Goal: Task Accomplishment & Management: Manage account settings

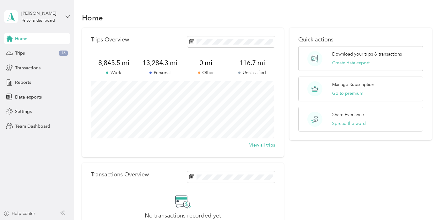
click at [36, 47] on div "Home Trips 16 Transactions Reports Data exports Settings Team Dashboard" at bounding box center [37, 82] width 66 height 99
click at [36, 50] on div "Trips 16" at bounding box center [37, 53] width 66 height 11
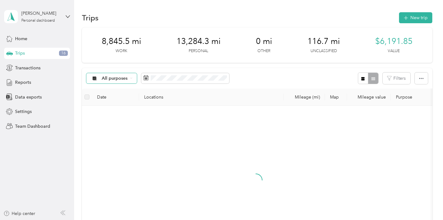
click at [131, 79] on icon at bounding box center [131, 78] width 3 height 3
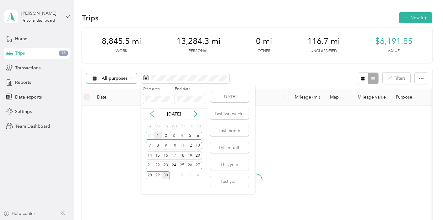
click at [158, 134] on div "1" at bounding box center [158, 136] width 8 height 8
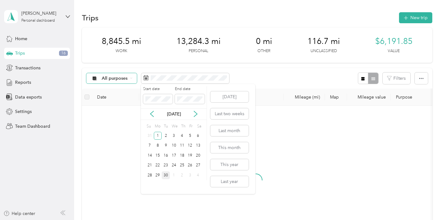
click at [166, 176] on div "30" at bounding box center [166, 175] width 8 height 8
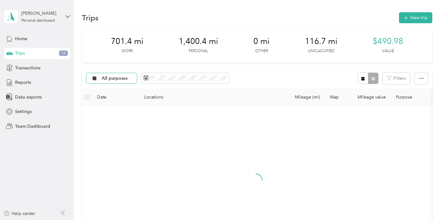
click at [129, 75] on div "All purposes" at bounding box center [111, 78] width 51 height 11
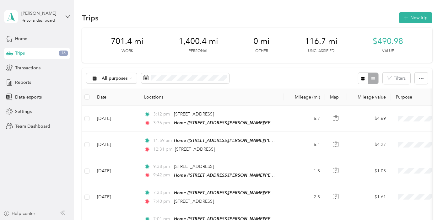
click at [117, 109] on span "Work" at bounding box center [131, 111] width 58 height 7
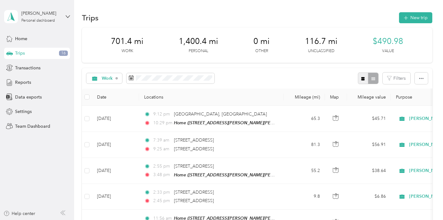
click at [361, 78] on icon "button" at bounding box center [363, 79] width 4 height 4
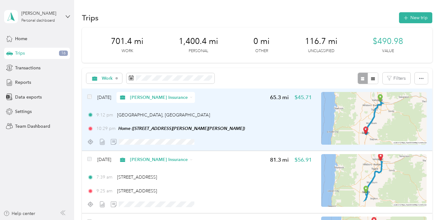
scroll to position [35, 0]
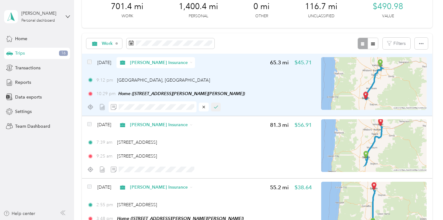
click at [219, 110] on button "button" at bounding box center [216, 107] width 10 height 9
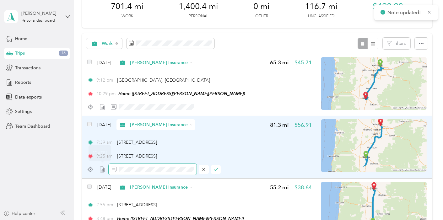
click at [89, 166] on div at bounding box center [199, 169] width 224 height 11
click at [216, 166] on button "button" at bounding box center [216, 169] width 10 height 9
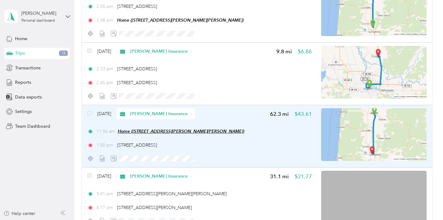
scroll to position [244, 0]
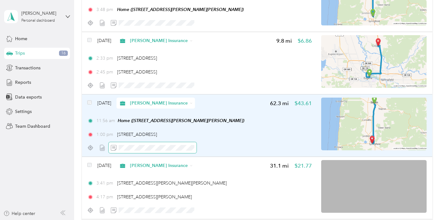
click at [176, 142] on span at bounding box center [153, 147] width 88 height 11
click at [176, 143] on span at bounding box center [153, 147] width 88 height 11
click at [216, 147] on icon "button" at bounding box center [216, 148] width 4 height 4
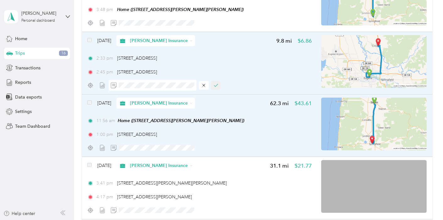
scroll to position [0, 0]
click at [219, 86] on button "button" at bounding box center [216, 85] width 10 height 9
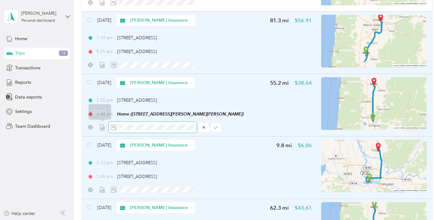
click at [96, 124] on div at bounding box center [199, 127] width 224 height 11
click at [216, 128] on icon "button" at bounding box center [216, 127] width 4 height 4
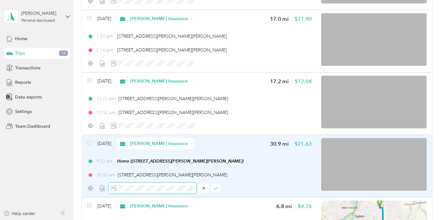
scroll to position [0, 40]
click at [216, 186] on icon "button" at bounding box center [216, 188] width 4 height 4
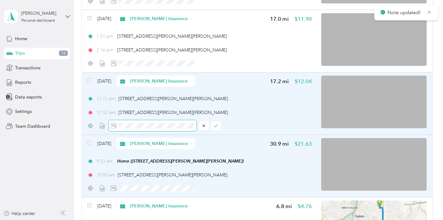
scroll to position [0, 38]
click at [216, 124] on icon "button" at bounding box center [216, 126] width 4 height 4
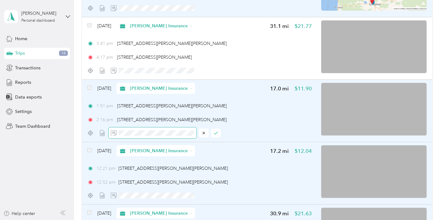
scroll to position [0, 0]
click at [215, 133] on icon "button" at bounding box center [215, 133] width 3 height 3
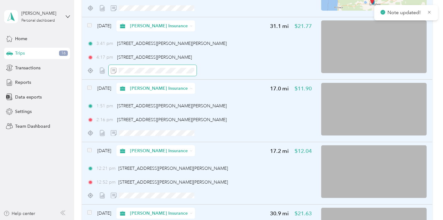
click at [153, 73] on span at bounding box center [153, 70] width 88 height 11
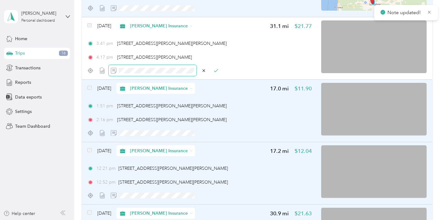
scroll to position [0, 41]
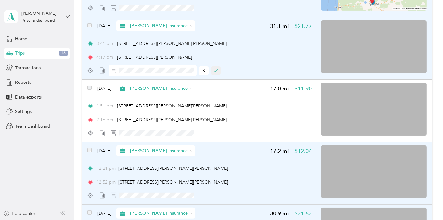
click at [216, 68] on icon "button" at bounding box center [216, 70] width 4 height 4
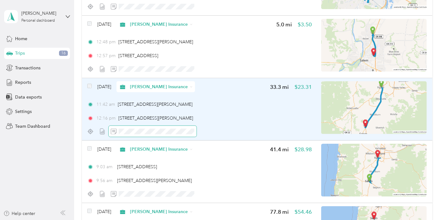
scroll to position [732, 0]
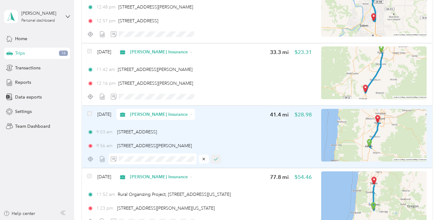
click at [212, 156] on button "button" at bounding box center [216, 159] width 10 height 9
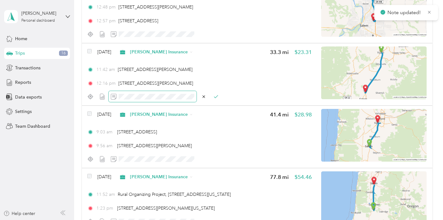
click at [72, 95] on section "[PERSON_NAME] Personal dashboard Home Trips 16 Transactions Reports Data export…" at bounding box center [220, 110] width 440 height 220
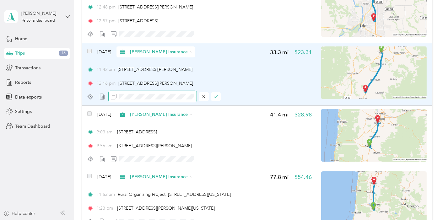
scroll to position [0, 13]
click at [212, 97] on button "button" at bounding box center [216, 96] width 10 height 9
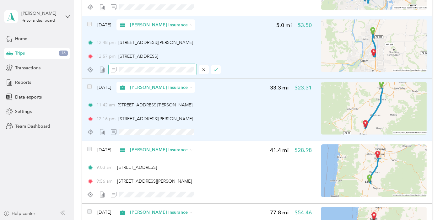
scroll to position [663, 0]
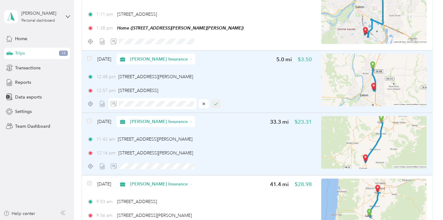
click at [215, 102] on icon "button" at bounding box center [216, 104] width 4 height 4
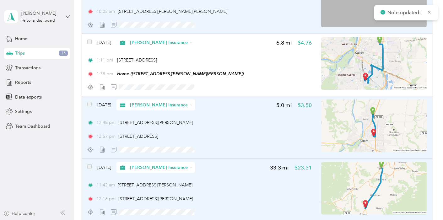
scroll to position [593, 0]
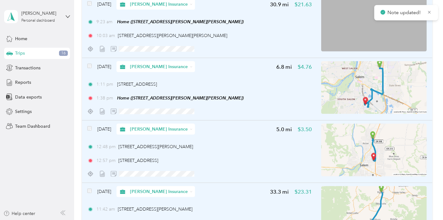
click at [169, 103] on div "[DATE] [PERSON_NAME] Insurance 6.8 mi $4.76 1:11 pm [STREET_ADDRESS] 1:38 pm Ho…" at bounding box center [199, 89] width 224 height 56
click at [170, 107] on div at bounding box center [222, 110] width 443 height 220
click at [217, 109] on icon "button" at bounding box center [216, 111] width 4 height 4
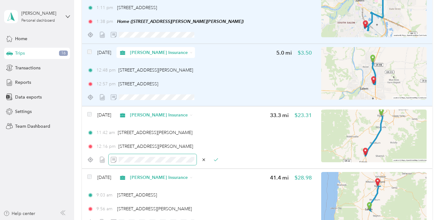
scroll to position [663, 0]
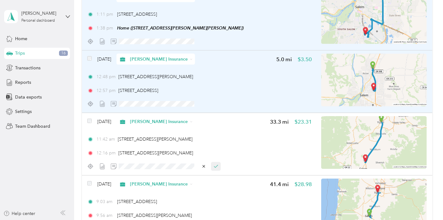
click at [217, 166] on button "button" at bounding box center [216, 166] width 10 height 9
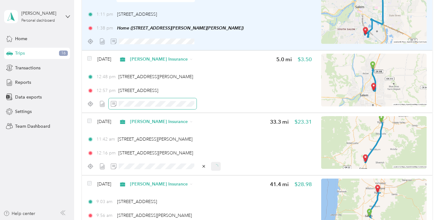
scroll to position [0, 3]
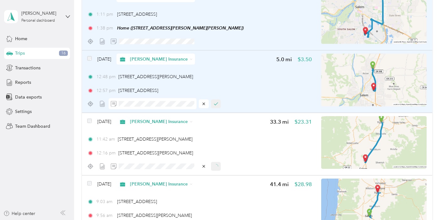
click at [216, 103] on icon "button" at bounding box center [215, 104] width 3 height 3
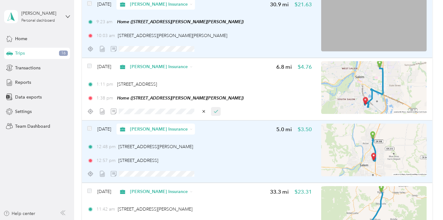
click at [215, 109] on icon "button" at bounding box center [216, 111] width 4 height 4
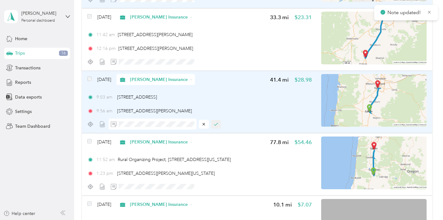
click at [212, 124] on button "button" at bounding box center [216, 124] width 10 height 9
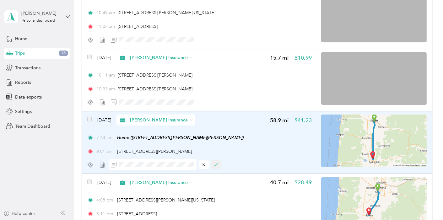
click at [215, 164] on icon "button" at bounding box center [216, 165] width 4 height 4
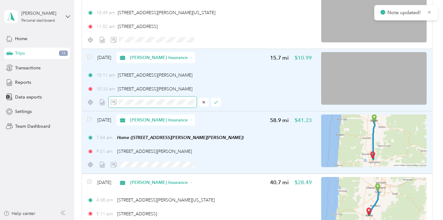
scroll to position [0, 10]
click at [217, 100] on icon "button" at bounding box center [216, 102] width 4 height 4
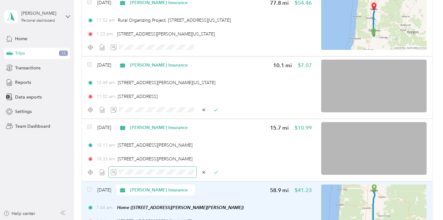
scroll to position [0, 11]
click at [215, 172] on button "button" at bounding box center [216, 172] width 10 height 9
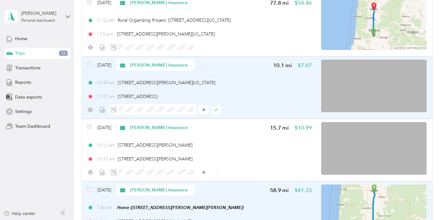
click at [216, 111] on button "button" at bounding box center [216, 109] width 10 height 9
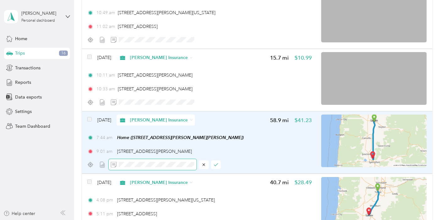
scroll to position [0, 11]
drag, startPoint x: 221, startPoint y: 161, endPoint x: 218, endPoint y: 162, distance: 3.6
click at [221, 161] on div at bounding box center [199, 164] width 224 height 11
click at [217, 163] on icon "button" at bounding box center [216, 165] width 4 height 4
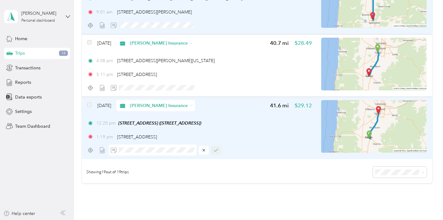
click at [219, 146] on button "button" at bounding box center [216, 150] width 10 height 9
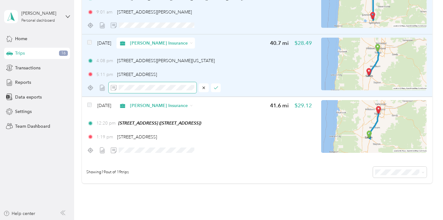
click at [89, 84] on div at bounding box center [199, 87] width 224 height 11
click at [217, 83] on button "button" at bounding box center [216, 87] width 10 height 9
click at [217, 86] on icon "button" at bounding box center [216, 88] width 4 height 4
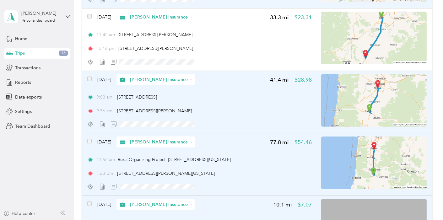
scroll to position [662, 0]
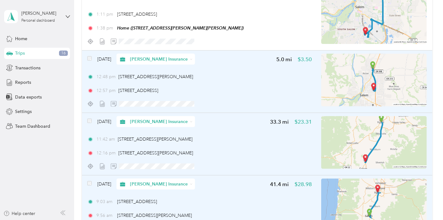
click at [90, 122] on span at bounding box center [89, 121] width 4 height 7
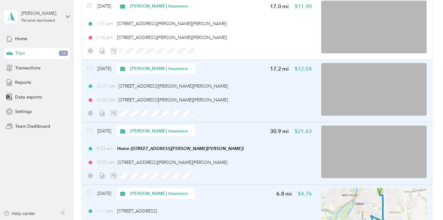
scroll to position [418, 0]
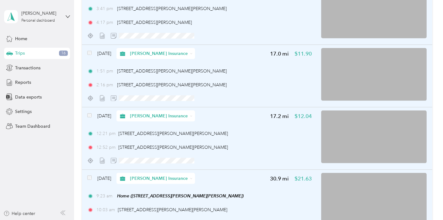
click at [92, 49] on div "[DATE] [PERSON_NAME] Insurance" at bounding box center [140, 53] width 107 height 11
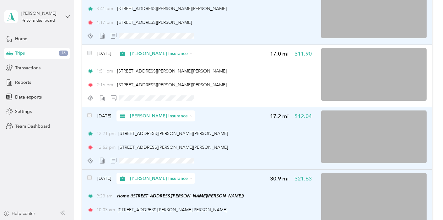
click at [90, 51] on div at bounding box center [235, 110] width 443 height 220
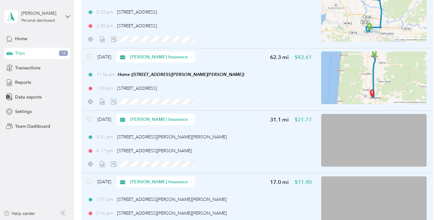
scroll to position [278, 0]
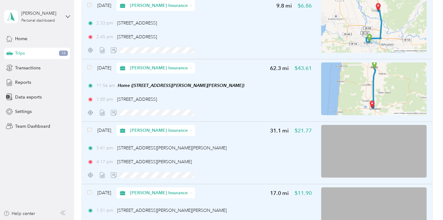
click at [92, 68] on div "[DATE] [PERSON_NAME] Insurance" at bounding box center [140, 67] width 107 height 11
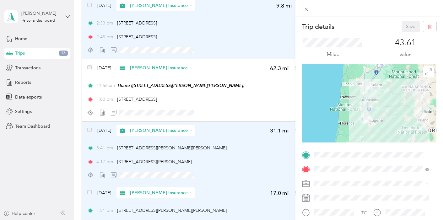
click at [90, 67] on div "Trip details Save This trip cannot be edited because it is either under review,…" at bounding box center [221, 110] width 443 height 220
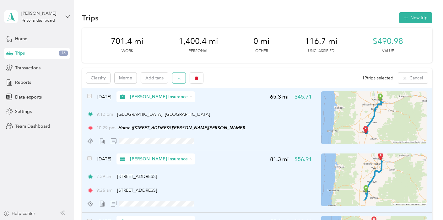
click at [178, 79] on icon "button" at bounding box center [179, 78] width 4 height 4
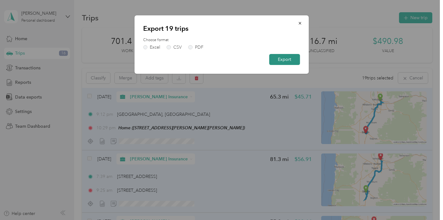
click at [285, 63] on button "Export" at bounding box center [284, 59] width 31 height 11
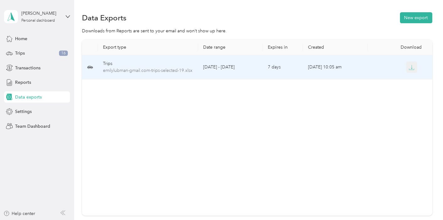
click at [414, 69] on button "button" at bounding box center [411, 67] width 11 height 11
